Goal: Transaction & Acquisition: Purchase product/service

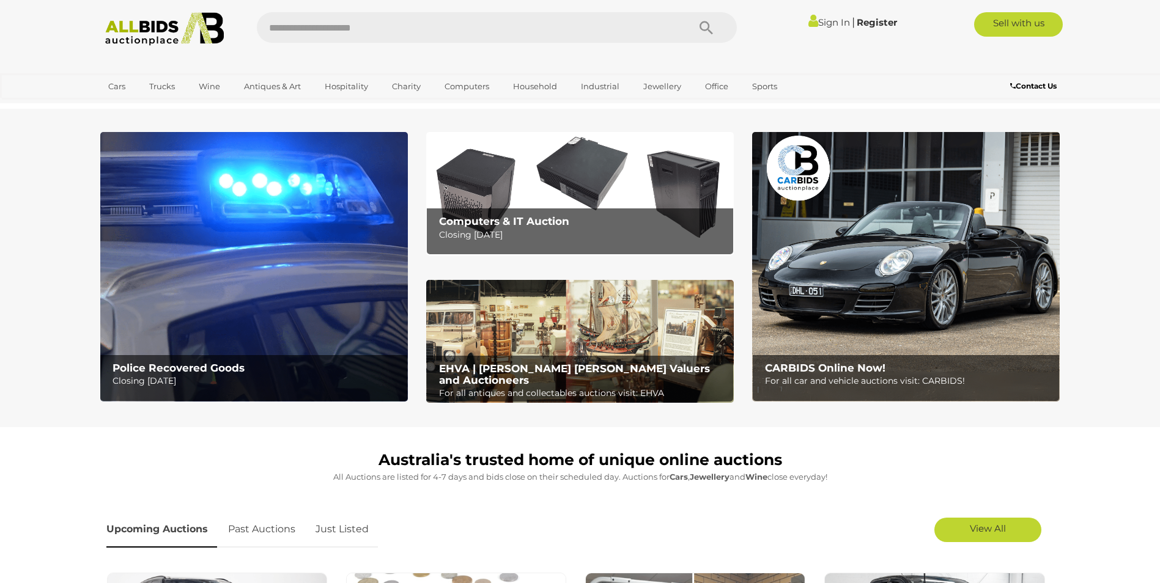
click at [819, 23] on link "Sign In" at bounding box center [830, 23] width 42 height 12
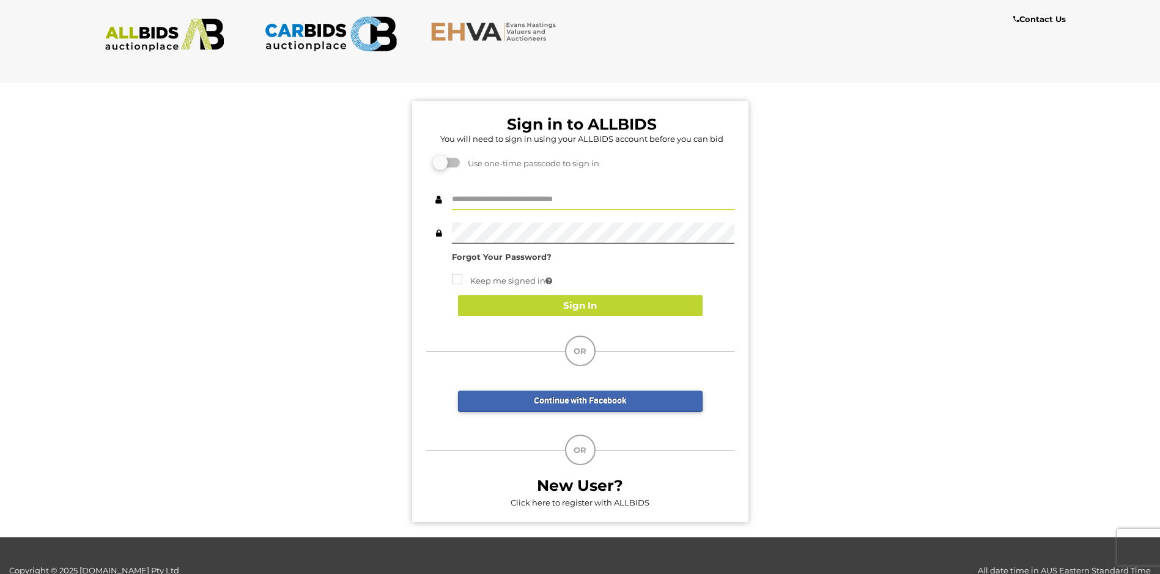
click at [530, 197] on input "text" at bounding box center [593, 199] width 283 height 21
type input "**********"
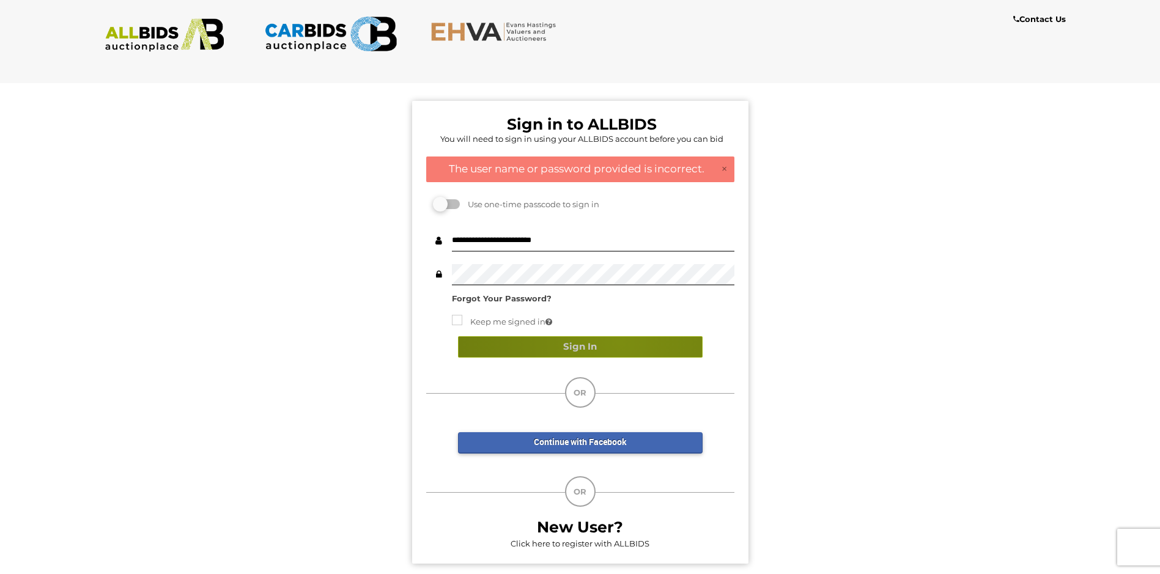
click at [619, 342] on button "Sign In" at bounding box center [580, 346] width 245 height 21
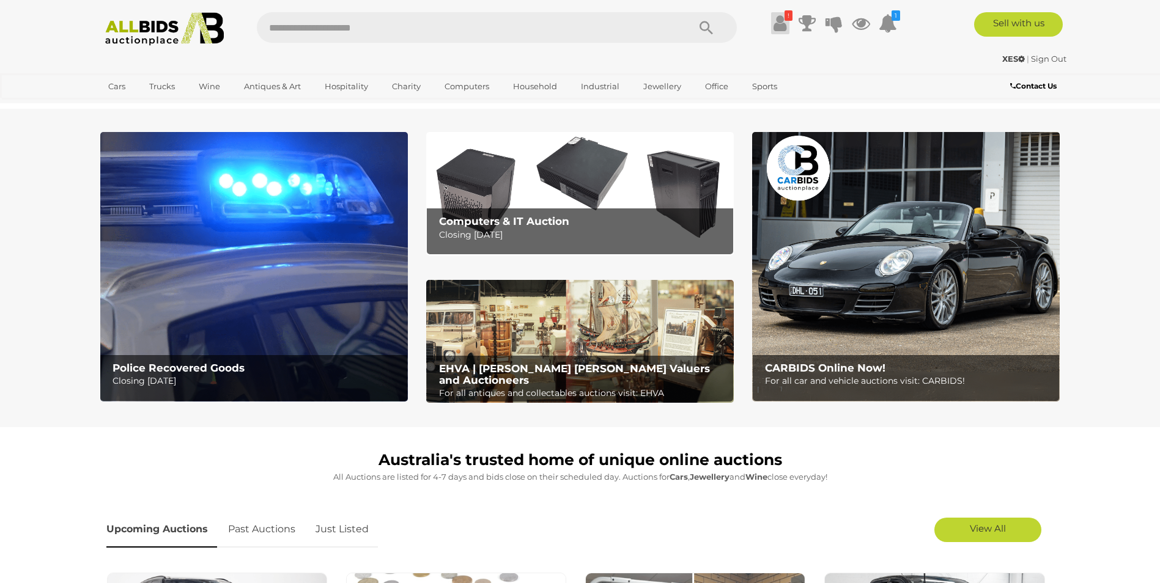
click at [778, 27] on icon at bounding box center [780, 23] width 13 height 22
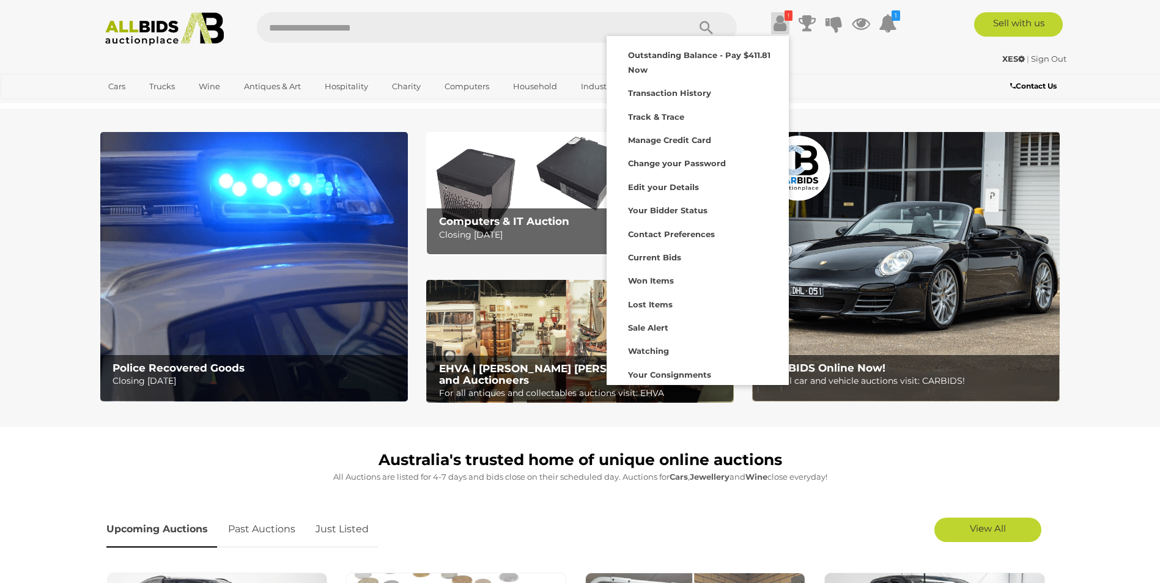
click at [777, 24] on icon at bounding box center [780, 23] width 13 height 22
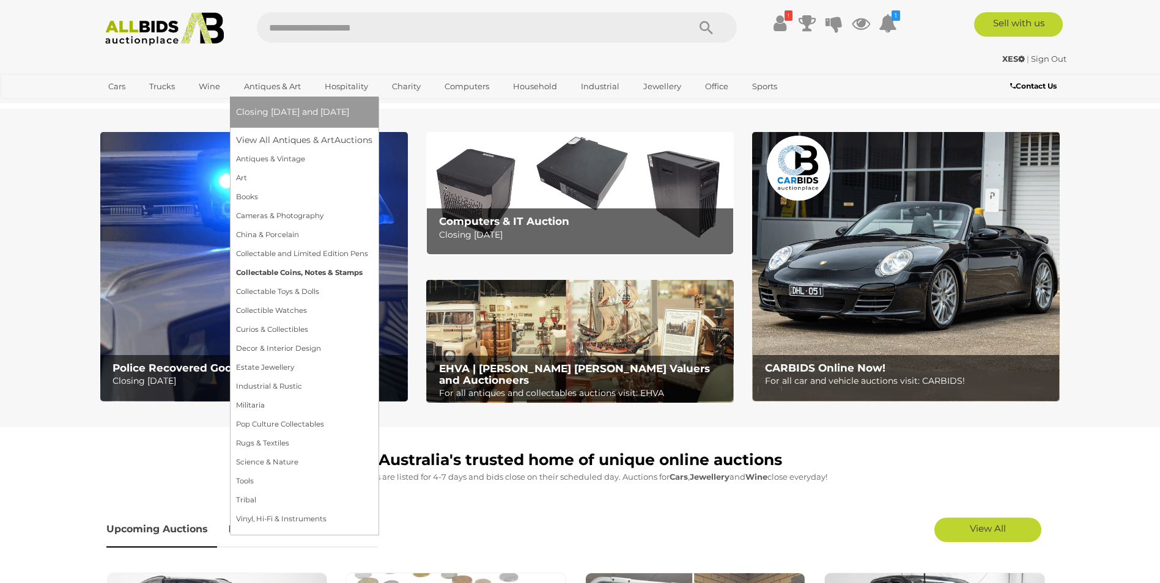
click at [283, 268] on link "Collectable Coins, Notes & Stamps" at bounding box center [304, 273] width 136 height 19
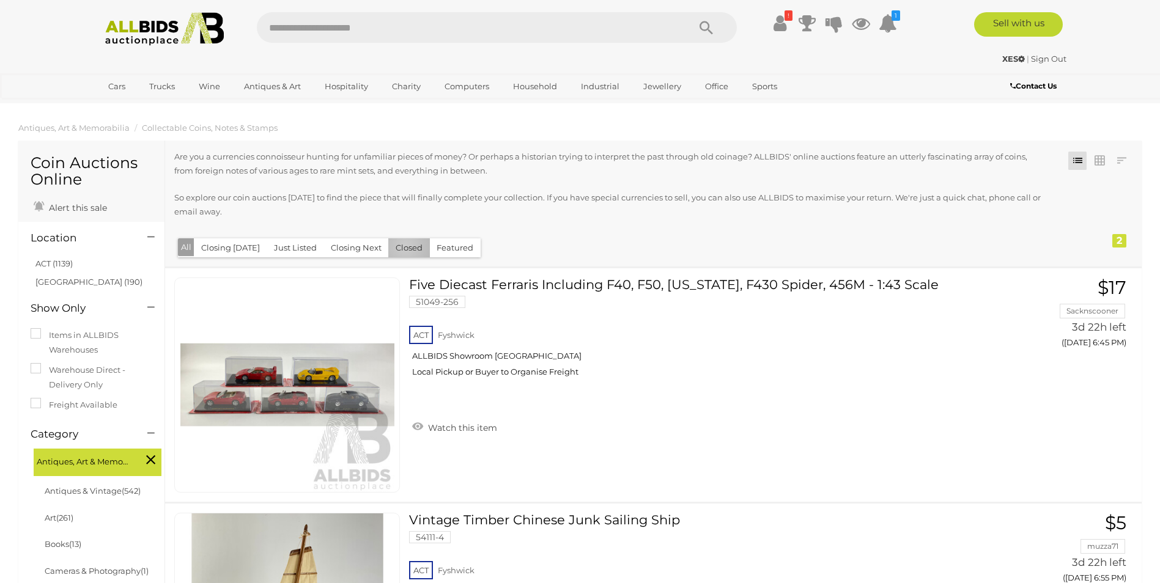
click at [401, 246] on button "Closed" at bounding box center [409, 248] width 42 height 19
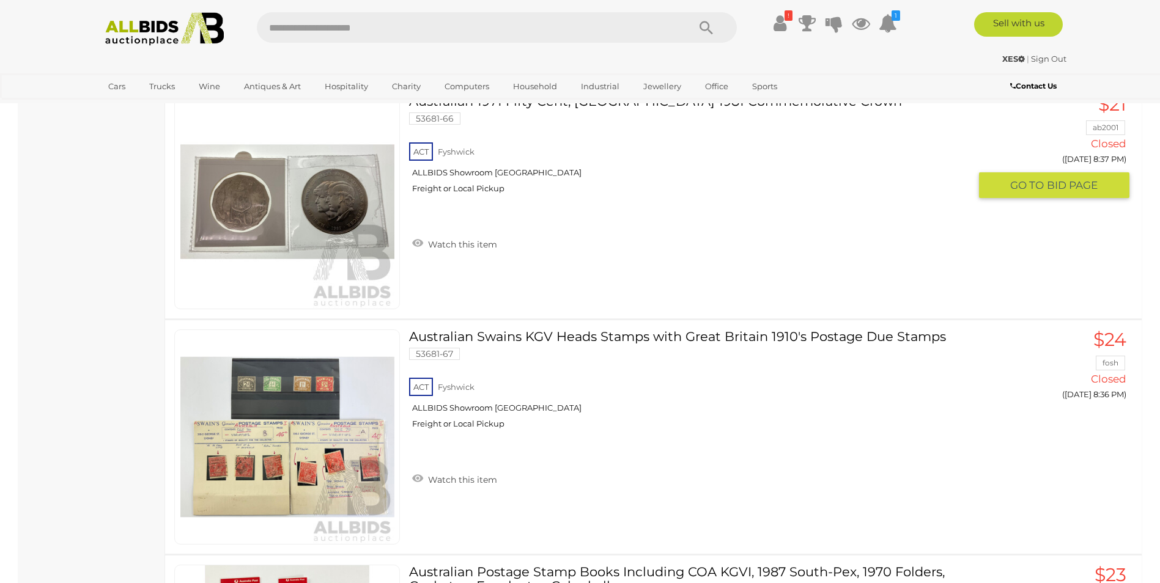
scroll to position [2752, 0]
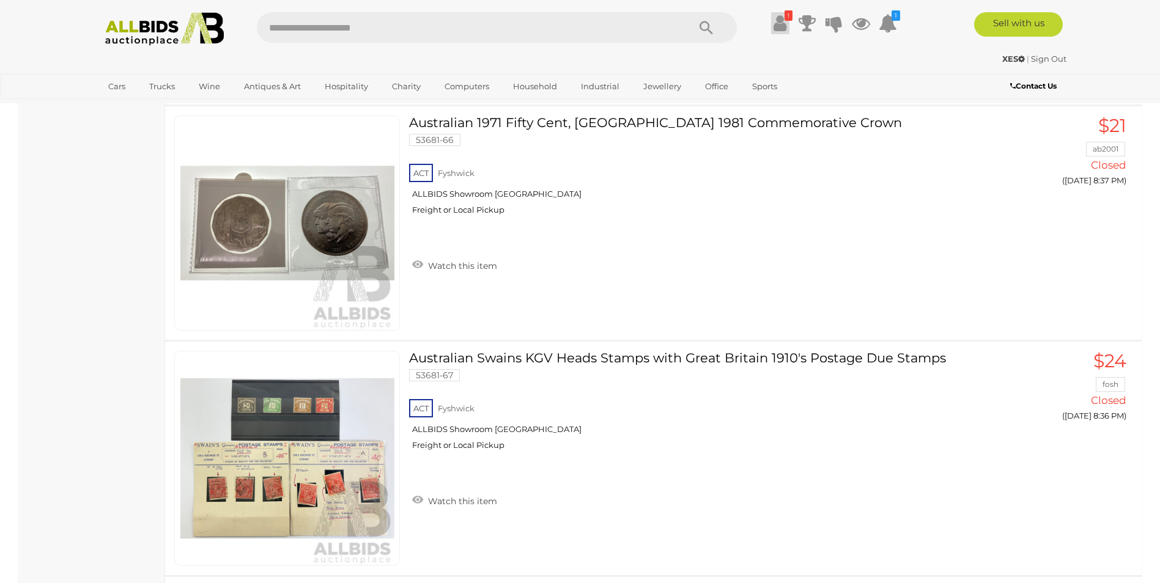
click at [777, 23] on icon at bounding box center [780, 23] width 13 height 22
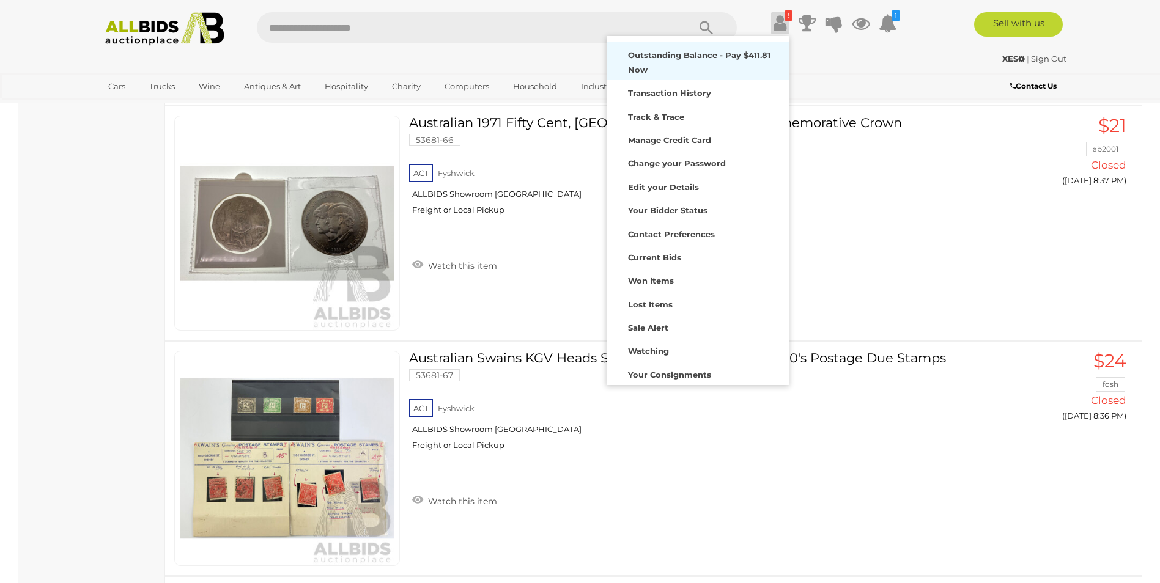
click at [694, 55] on strong "Outstanding Balance - Pay $411.81 Now" at bounding box center [699, 62] width 143 height 24
